Goal: Task Accomplishment & Management: Manage account settings

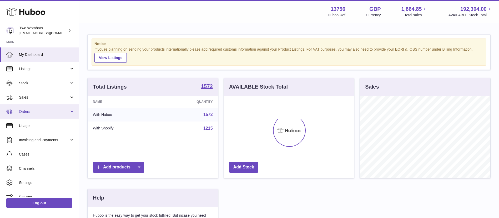
scroll to position [82, 130]
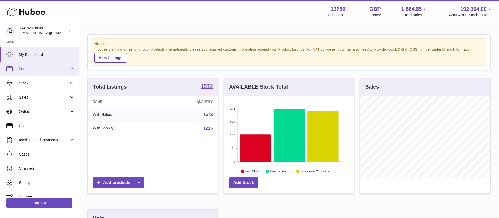
click at [57, 67] on span "Listings" at bounding box center [44, 68] width 50 height 5
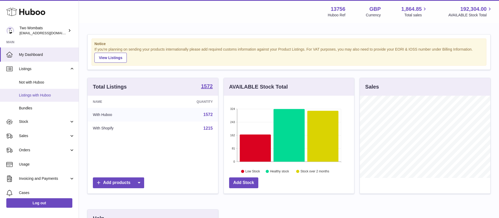
click at [47, 94] on span "Listings with Huboo" at bounding box center [47, 95] width 56 height 5
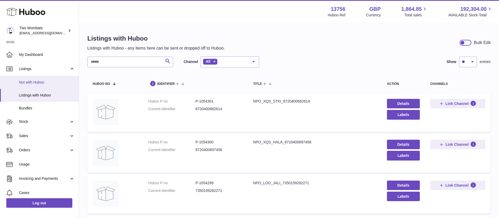
click at [53, 82] on span "Not with Huboo" at bounding box center [47, 82] width 56 height 5
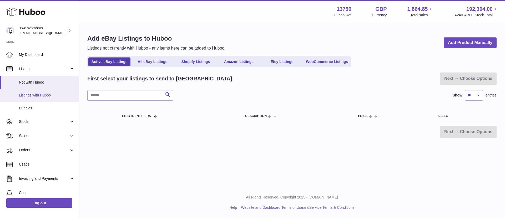
click at [45, 99] on link "Listings with Huboo" at bounding box center [39, 95] width 79 height 13
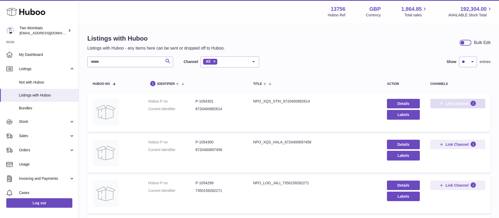
click at [456, 104] on span "Link Channel" at bounding box center [457, 103] width 23 height 5
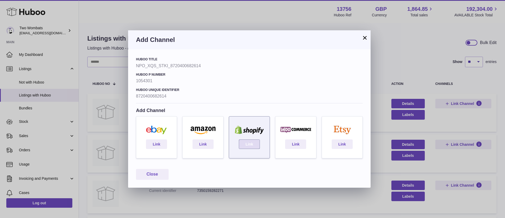
click at [249, 142] on link "Link" at bounding box center [249, 143] width 21 height 9
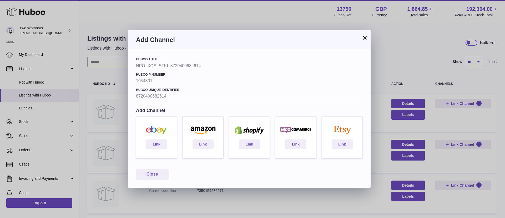
click at [364, 39] on button "×" at bounding box center [365, 37] width 6 height 6
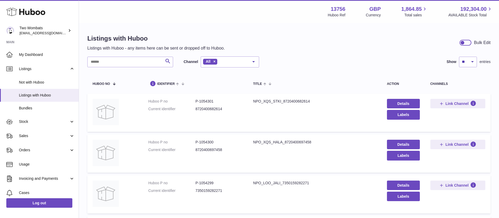
scroll to position [339, 0]
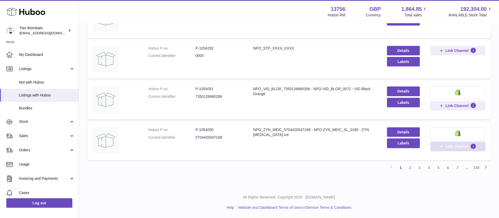
click at [459, 147] on span "Link Channel" at bounding box center [457, 146] width 23 height 5
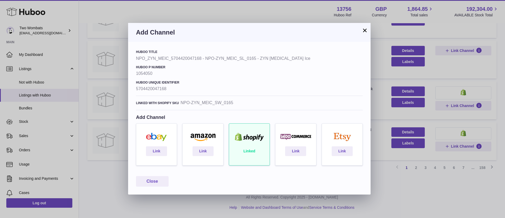
click at [247, 149] on div "Linked" at bounding box center [249, 146] width 46 height 47
click at [219, 175] on div "Huboo Title NPO_ZYN_MEIC_5704420047168 - NPO-ZYN_MEIC_SL_0165 - ZYN Menthol Ice…" at bounding box center [249, 118] width 243 height 152
click at [363, 30] on button "×" at bounding box center [365, 30] width 6 height 6
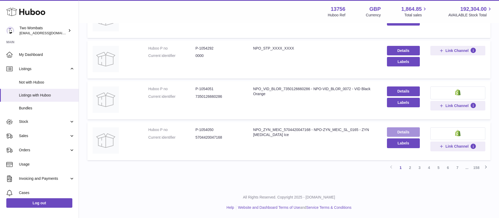
click at [397, 129] on link "Details" at bounding box center [403, 131] width 33 height 9
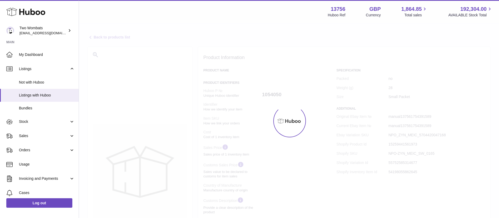
select select "***"
select select "****"
